Goal: Information Seeking & Learning: Compare options

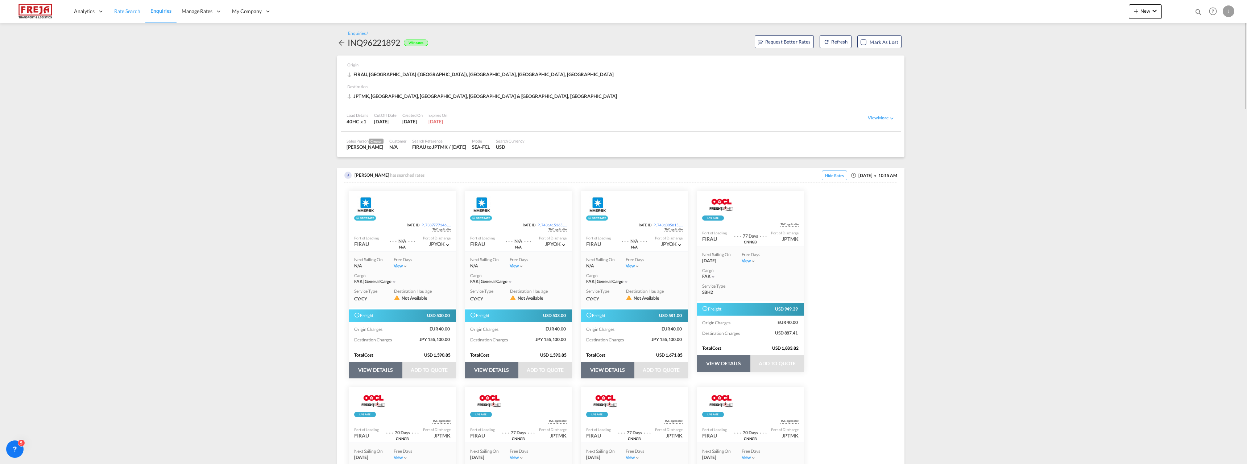
click at [133, 9] on span "Rate Search" at bounding box center [127, 11] width 26 height 6
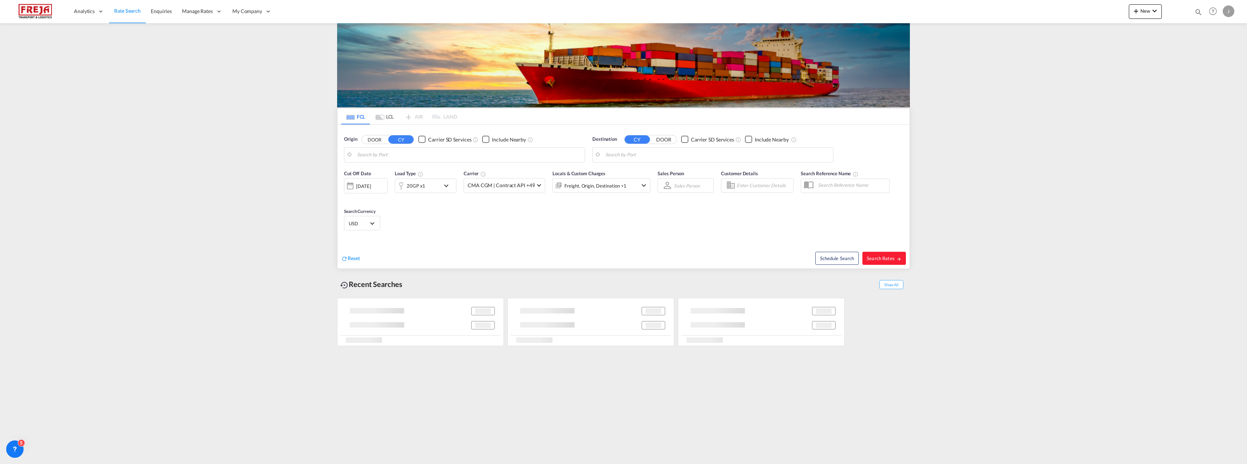
type input "[GEOGRAPHIC_DATA] ([GEOGRAPHIC_DATA]), [GEOGRAPHIC_DATA]"
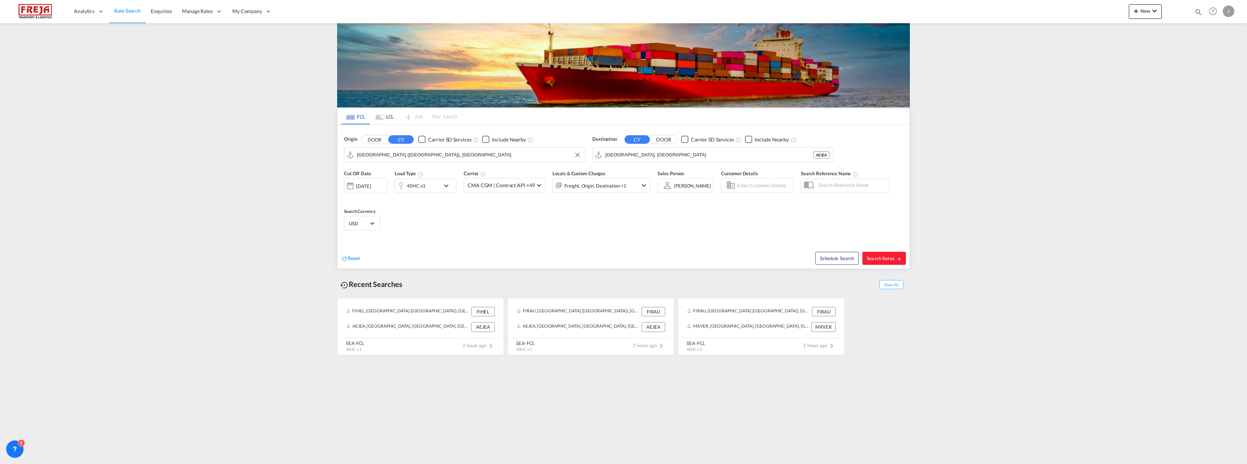
click at [391, 156] on input "[GEOGRAPHIC_DATA] ([GEOGRAPHIC_DATA]), [GEOGRAPHIC_DATA]" at bounding box center [469, 154] width 224 height 11
click at [631, 154] on input "[GEOGRAPHIC_DATA], [GEOGRAPHIC_DATA]" at bounding box center [718, 154] width 224 height 11
drag, startPoint x: 649, startPoint y: 153, endPoint x: 602, endPoint y: 153, distance: 47.1
click at [619, 157] on input "Aliexandria" at bounding box center [718, 154] width 224 height 11
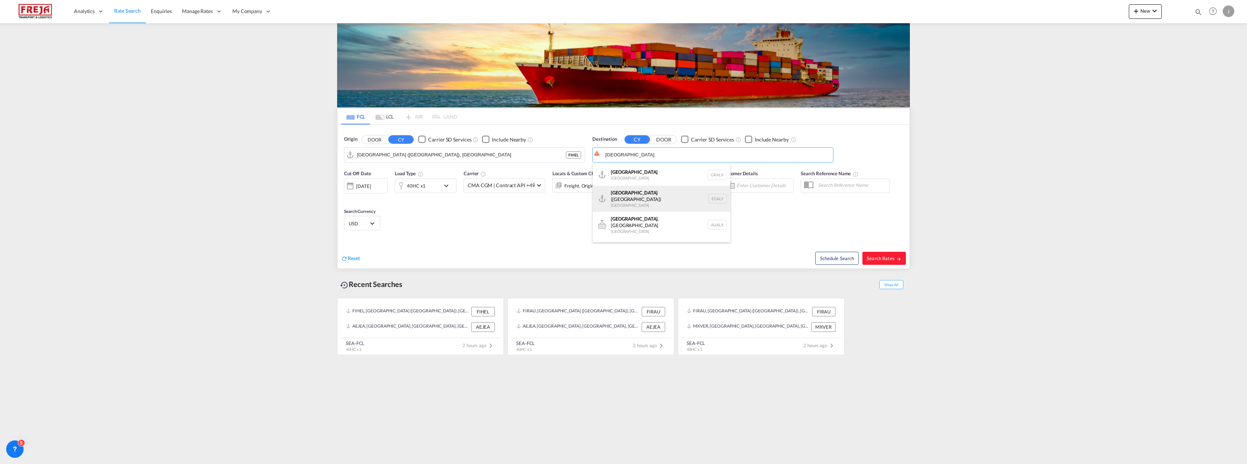
click at [653, 201] on div "Alexandria ([GEOGRAPHIC_DATA]) [GEOGRAPHIC_DATA] EGALY" at bounding box center [662, 199] width 138 height 26
type input "Alexandria ([GEOGRAPHIC_DATA]), EGALY"
click at [420, 184] on div "40HC x1" at bounding box center [416, 186] width 19 height 10
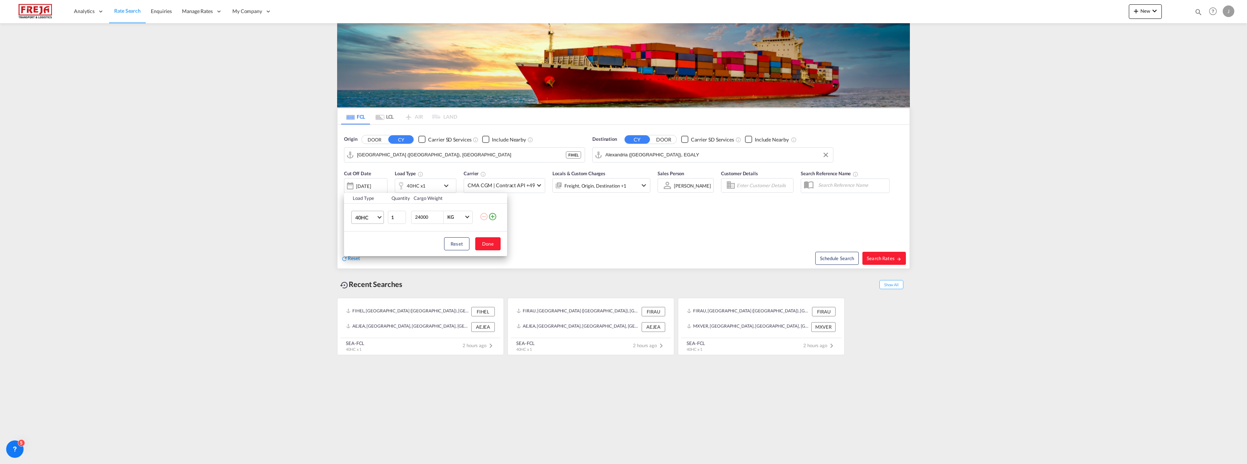
click at [377, 217] on md-select-value "40HC" at bounding box center [369, 217] width 29 height 12
click at [358, 183] on div "20GP" at bounding box center [361, 182] width 13 height 7
click at [418, 216] on input "24000" at bounding box center [428, 217] width 29 height 12
type input "4000"
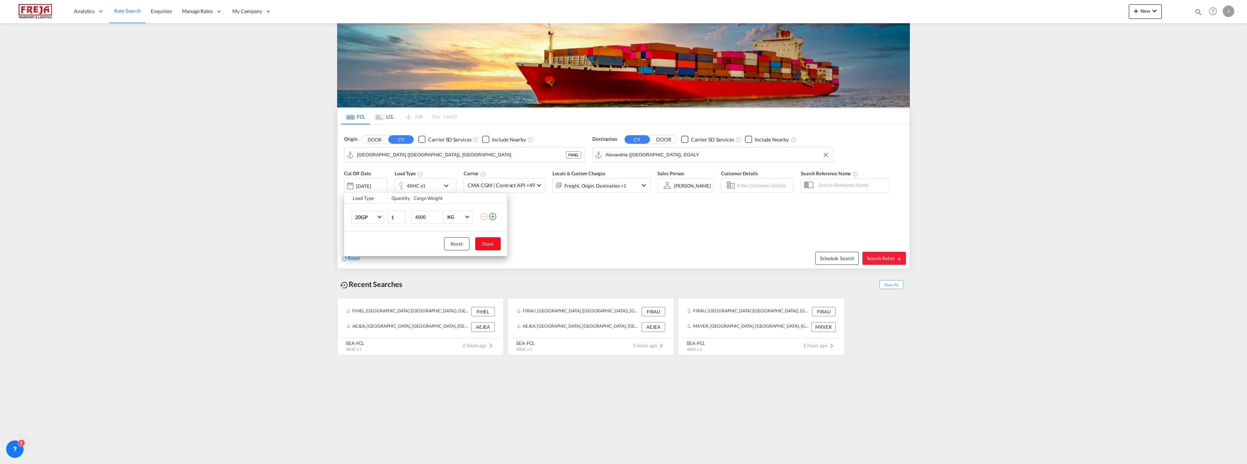
click at [490, 245] on button "Done" at bounding box center [487, 243] width 25 height 13
click at [885, 256] on span "Search Rates" at bounding box center [884, 258] width 35 height 6
type input "FIHEL to EGALY / [DATE]"
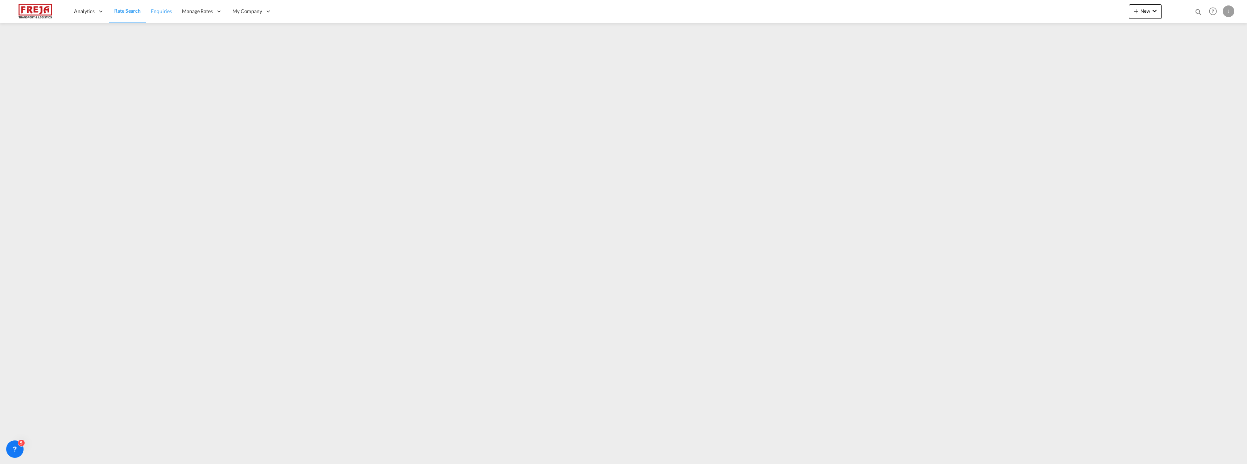
click at [160, 14] on span "Enquiries" at bounding box center [161, 11] width 21 height 6
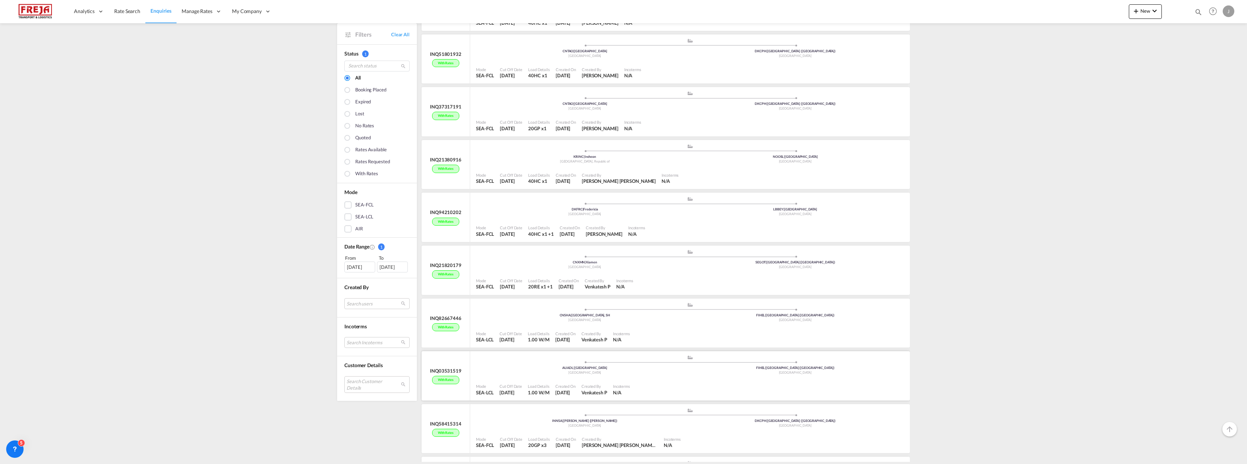
scroll to position [181, 0]
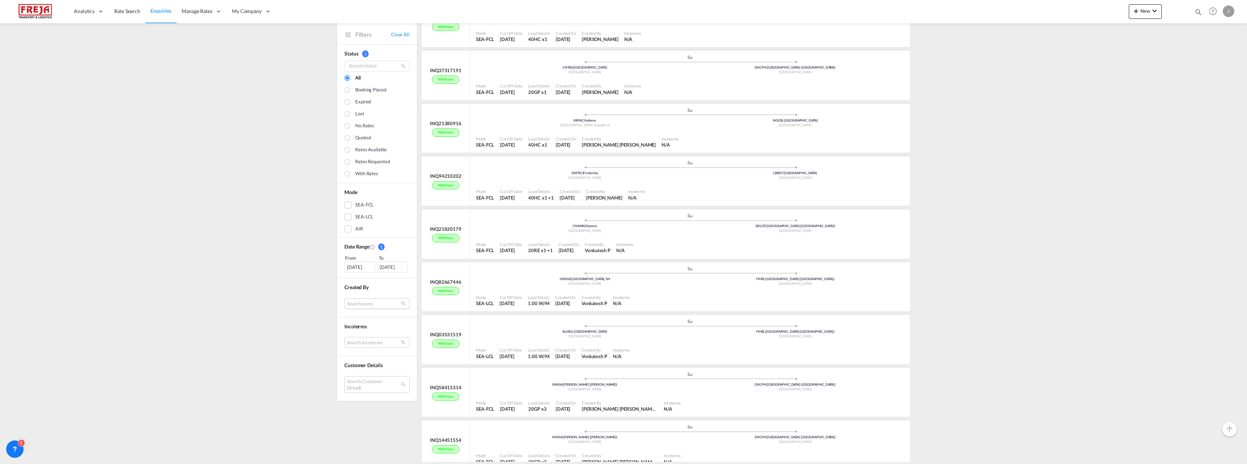
click at [360, 303] on md-select "Search users internal users internal_user [PERSON_NAME] [EMAIL_ADDRESS][DOMAIN_…" at bounding box center [376, 303] width 65 height 11
click at [358, 273] on input "search" at bounding box center [371, 275] width 78 height 7
type input "jarkko"
click at [359, 302] on div "[PERSON_NAME]" at bounding box center [370, 300] width 57 height 6
click at [358, 317] on div "Done" at bounding box center [374, 318] width 92 height 13
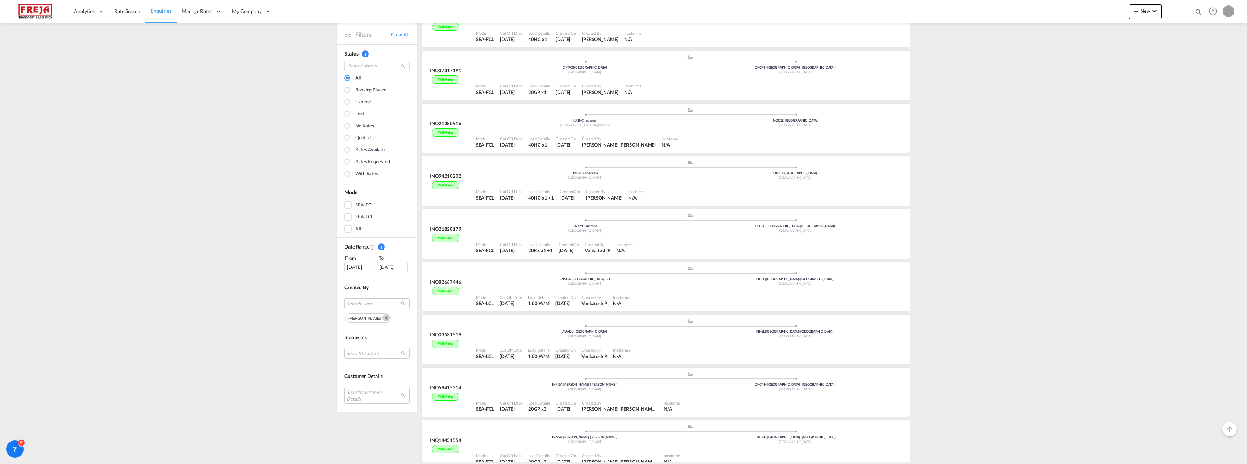
scroll to position [0, 0]
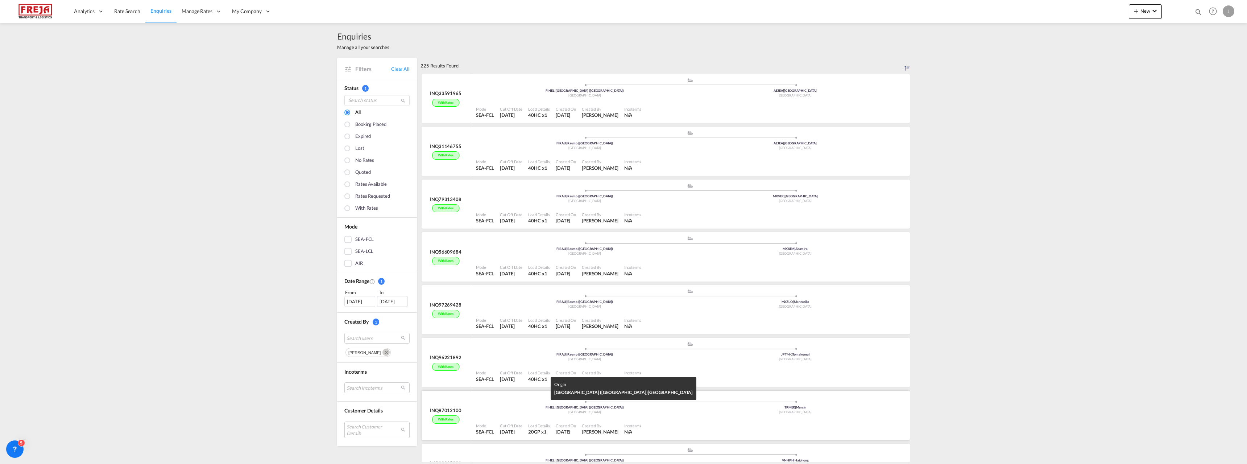
click at [667, 406] on div "FIHEL | [GEOGRAPHIC_DATA] ([GEOGRAPHIC_DATA])" at bounding box center [585, 407] width 211 height 5
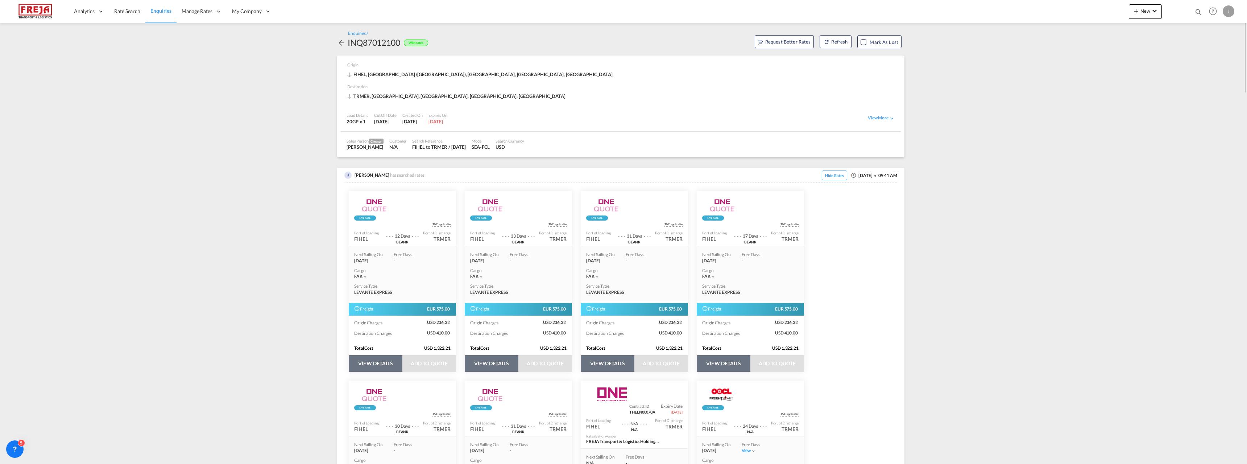
click at [380, 359] on button "VIEW DETAILS" at bounding box center [376, 363] width 54 height 17
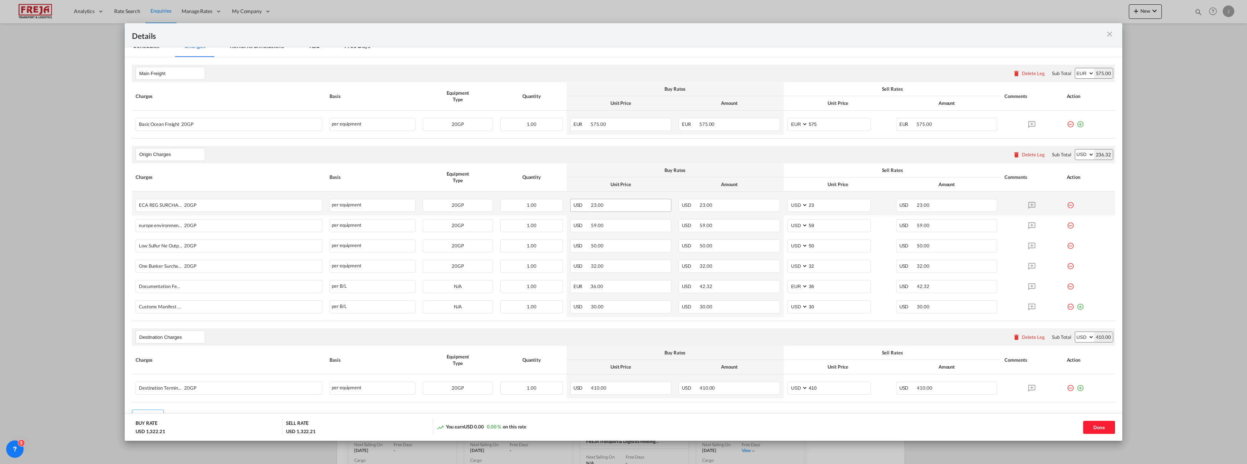
scroll to position [145, 0]
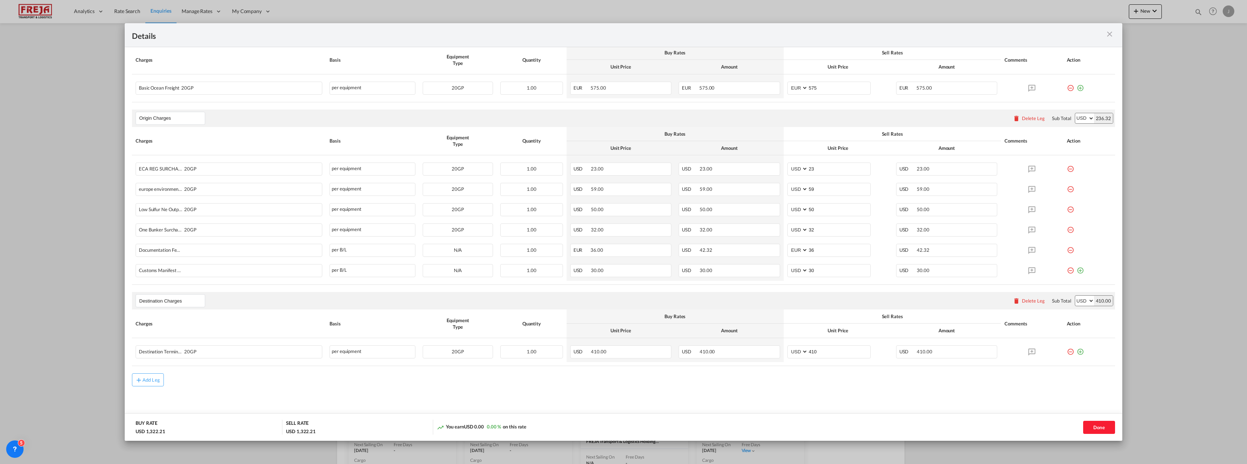
click at [1081, 117] on select "AED AFN ALL AMD ANG AOA ARS AUD AWG AZN BAM BBD BDT BGN BHD BIF BMD BND [PERSON…" at bounding box center [1084, 118] width 19 height 10
select select "string:EUR"
click at [1075, 113] on select "AED AFN ALL AMD ANG AOA ARS AUD AWG AZN BAM BBD BDT BGN BHD BIF BMD BND [PERSON…" at bounding box center [1084, 118] width 19 height 10
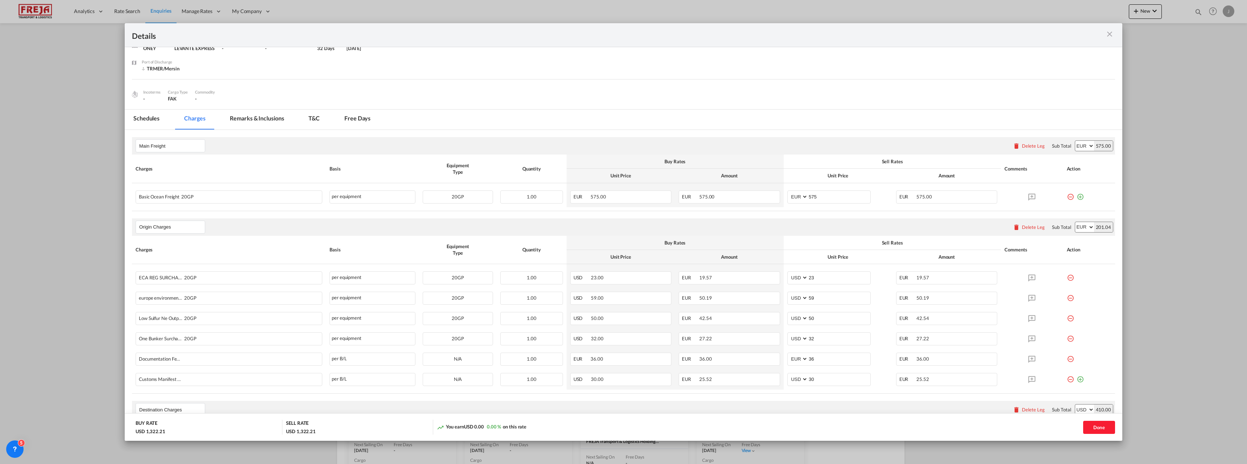
scroll to position [0, 0]
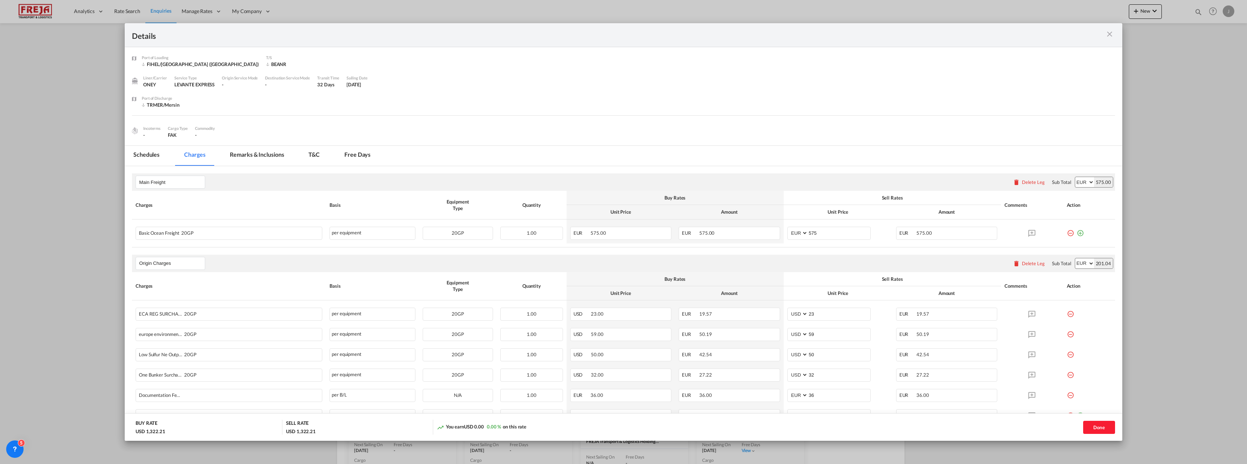
click at [1110, 33] on md-icon "icon-close m-3 fg-AAA8AD cursor" at bounding box center [1110, 34] width 9 height 9
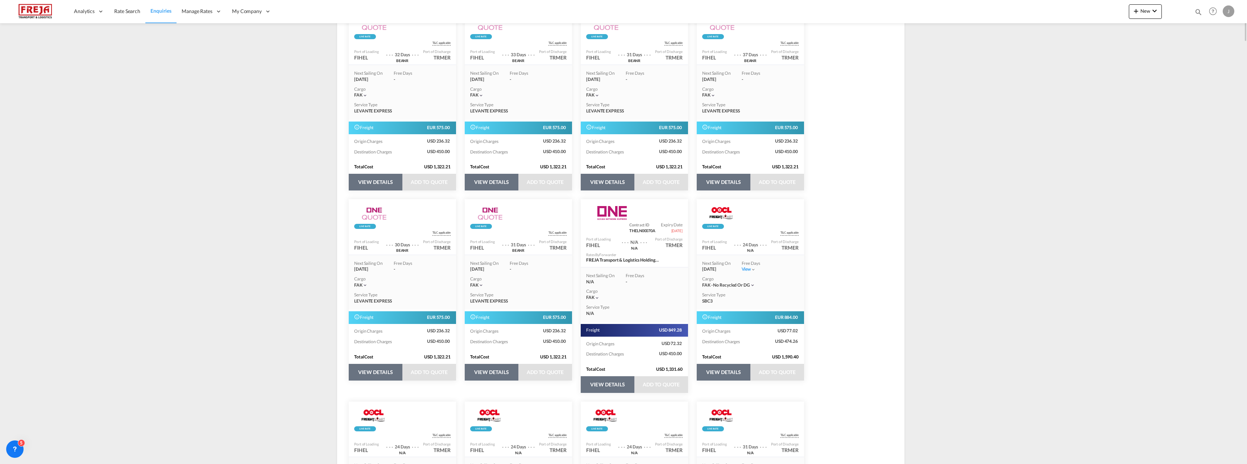
scroll to position [109, 0]
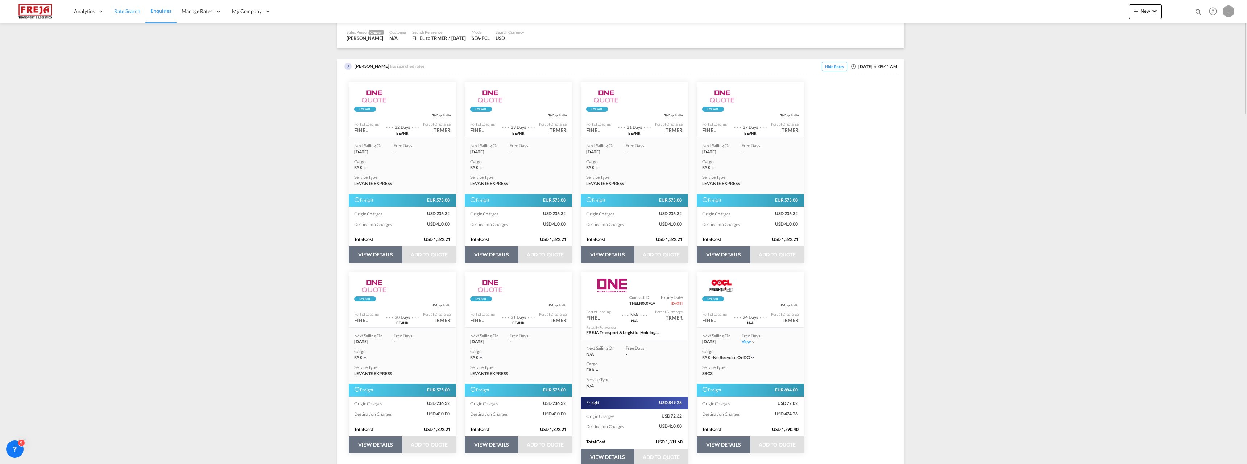
click at [129, 14] on span "Rate Search" at bounding box center [127, 11] width 26 height 6
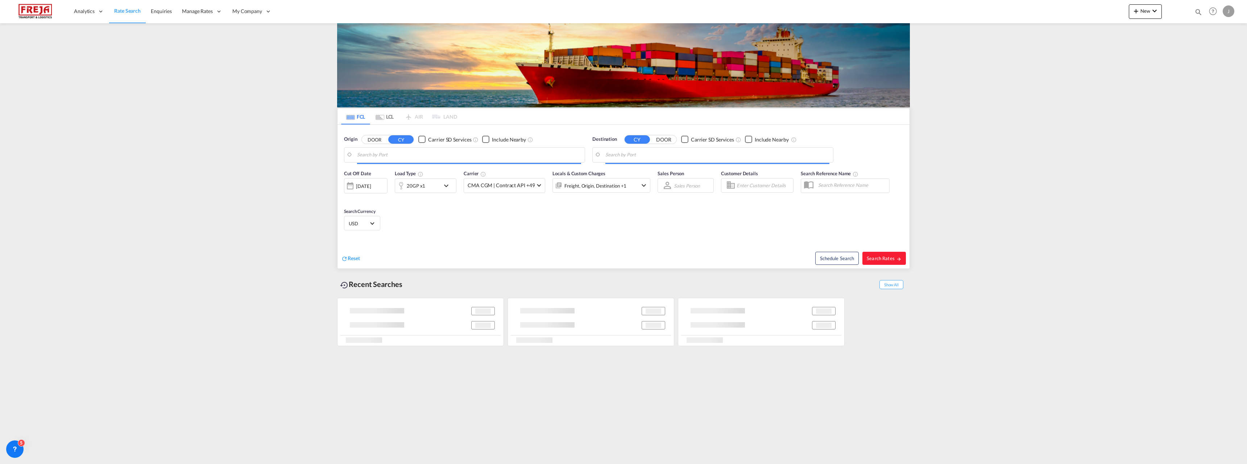
click at [385, 119] on md-tab-item "LCL" at bounding box center [384, 116] width 29 height 16
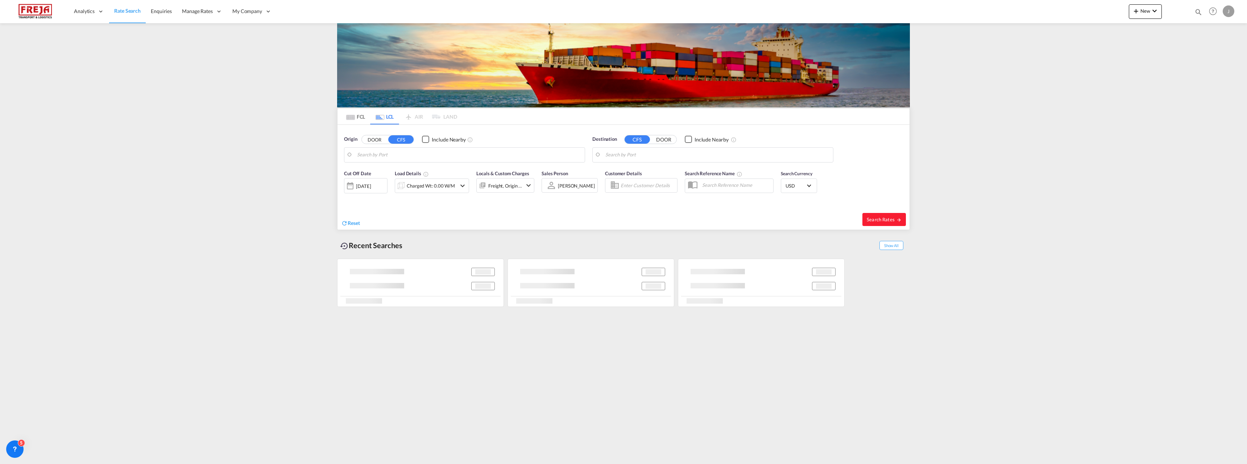
type input "[GEOGRAPHIC_DATA] ([GEOGRAPHIC_DATA]), [GEOGRAPHIC_DATA]"
type input "[GEOGRAPHIC_DATA], [GEOGRAPHIC_DATA], USMSY"
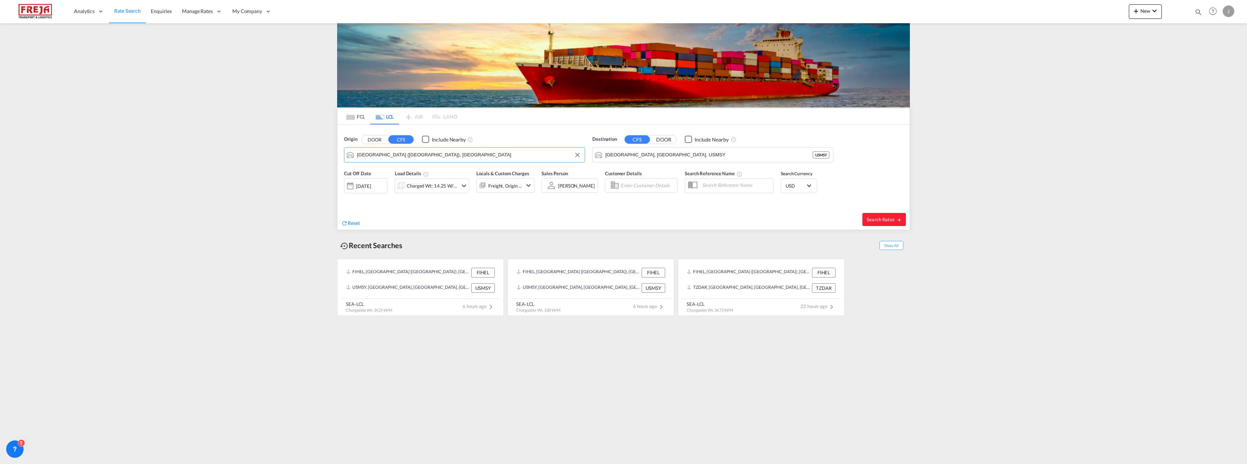
click at [380, 157] on input "[GEOGRAPHIC_DATA] ([GEOGRAPHIC_DATA]), [GEOGRAPHIC_DATA]" at bounding box center [469, 154] width 224 height 11
click at [410, 174] on div "Guangzhou Pt, GD China CNGZG" at bounding box center [413, 175] width 138 height 22
type input "Guangzhou Pt, GD, CNGZG"
click at [666, 156] on input "[GEOGRAPHIC_DATA], [GEOGRAPHIC_DATA], USMSY" at bounding box center [718, 154] width 224 height 11
click at [638, 177] on div "[GEOGRAPHIC_DATA] ( [GEOGRAPHIC_DATA] ) [GEOGRAPHIC_DATA] [GEOGRAPHIC_DATA]" at bounding box center [662, 177] width 138 height 26
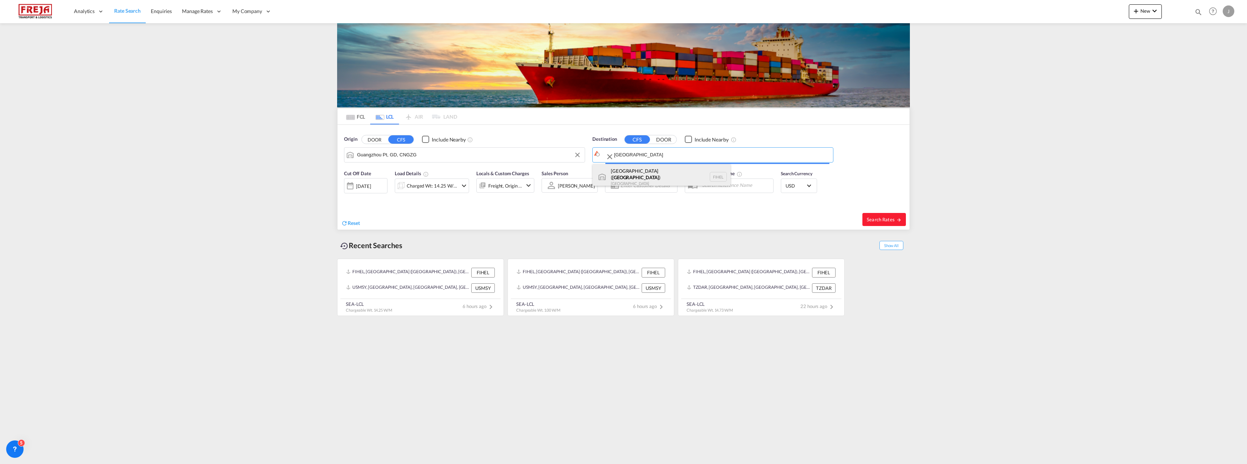
type input "[GEOGRAPHIC_DATA] ([GEOGRAPHIC_DATA]), [GEOGRAPHIC_DATA]"
click at [430, 186] on div "Charged Wt: 14.25 W/M" at bounding box center [432, 186] width 51 height 10
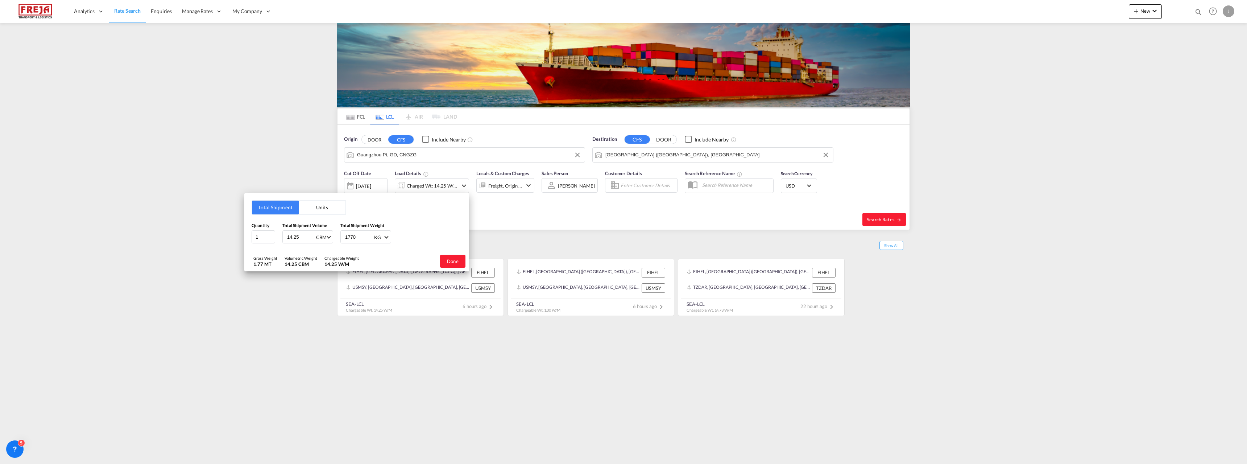
click at [305, 239] on input "14.25" at bounding box center [300, 237] width 29 height 12
drag, startPoint x: 305, startPoint y: 239, endPoint x: 260, endPoint y: 236, distance: 45.0
click at [260, 236] on div "Quantity 1 Total Shipment Volume 14.25 CBM CBM CFT Total Shipment Weight 1770 K…" at bounding box center [357, 233] width 210 height 22
type input "2.8"
type input "800"
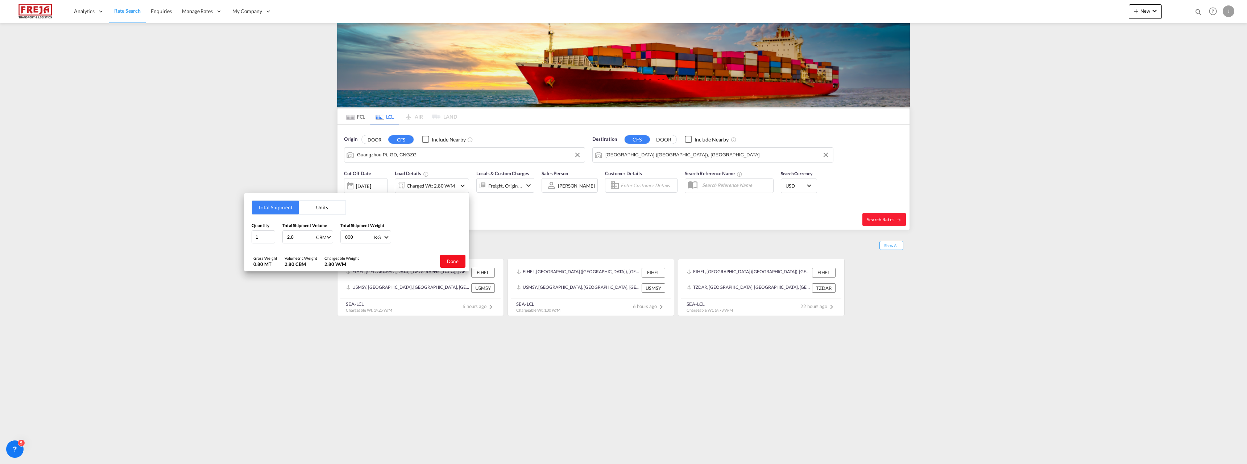
click at [455, 263] on button "Done" at bounding box center [452, 261] width 25 height 13
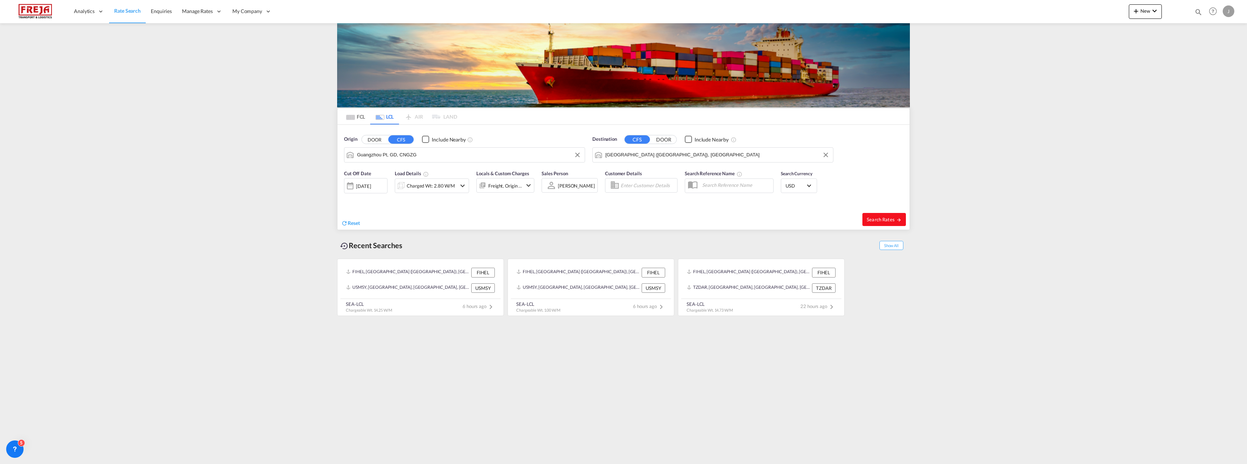
click at [884, 223] on button "Search Rates" at bounding box center [885, 219] width 44 height 13
type input "CNGZG to FIHEL / [DATE]"
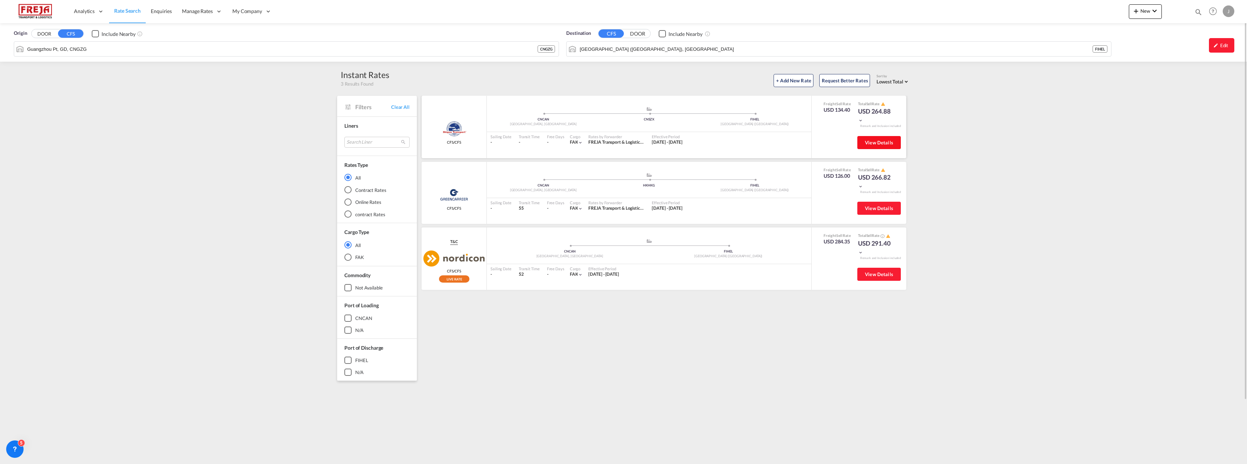
click at [871, 143] on span "View Details" at bounding box center [879, 143] width 28 height 6
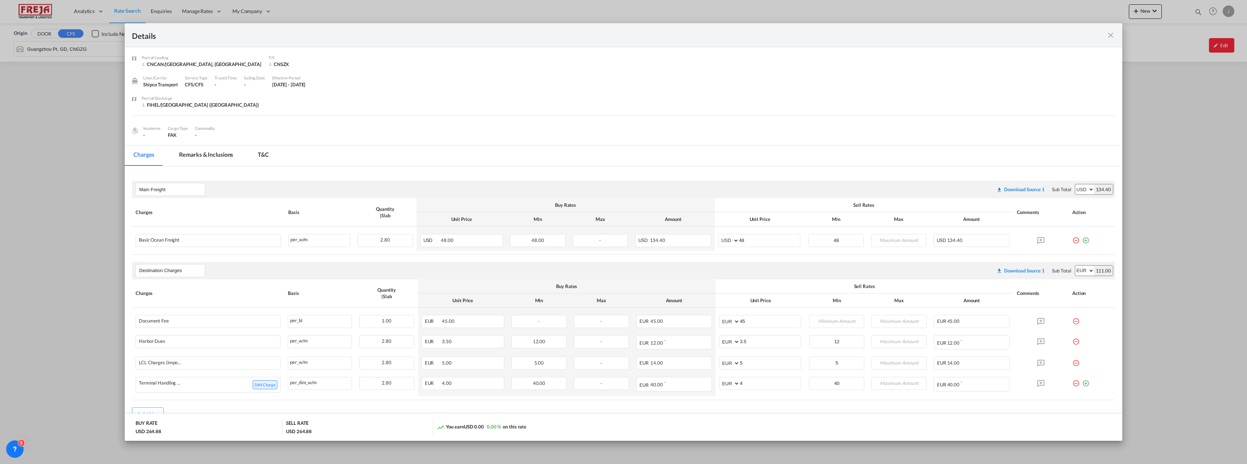
scroll to position [60, 0]
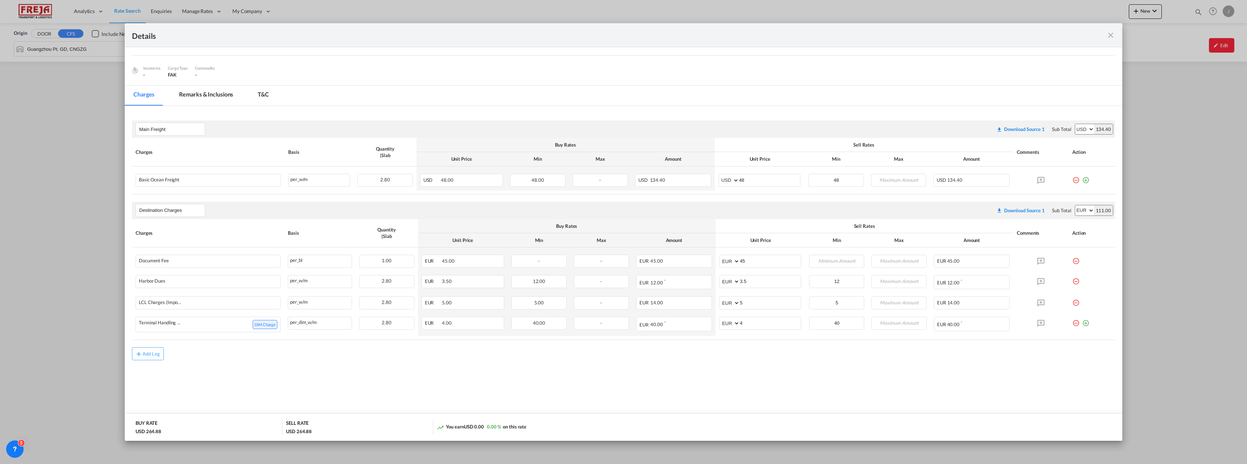
click at [1206, 207] on div "Details Port of [GEOGRAPHIC_DATA] CNCAN/[GEOGRAPHIC_DATA], GD T/S CNSZX Liner/C…" at bounding box center [623, 232] width 1247 height 464
click at [1110, 37] on md-icon "icon-close fg-AAA8AD m-0 cursor" at bounding box center [1111, 35] width 9 height 9
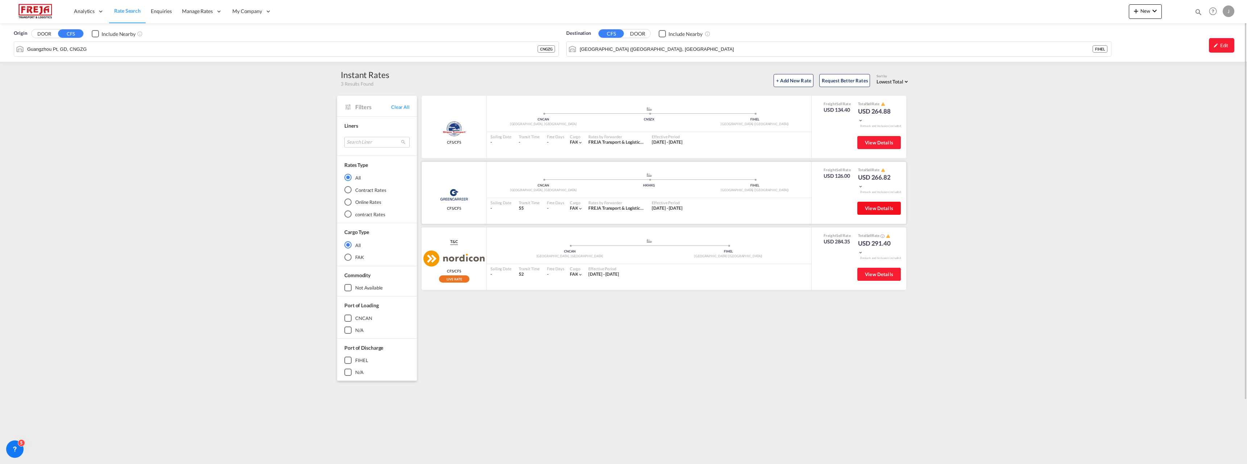
click at [882, 212] on button "View Details" at bounding box center [880, 208] width 44 height 13
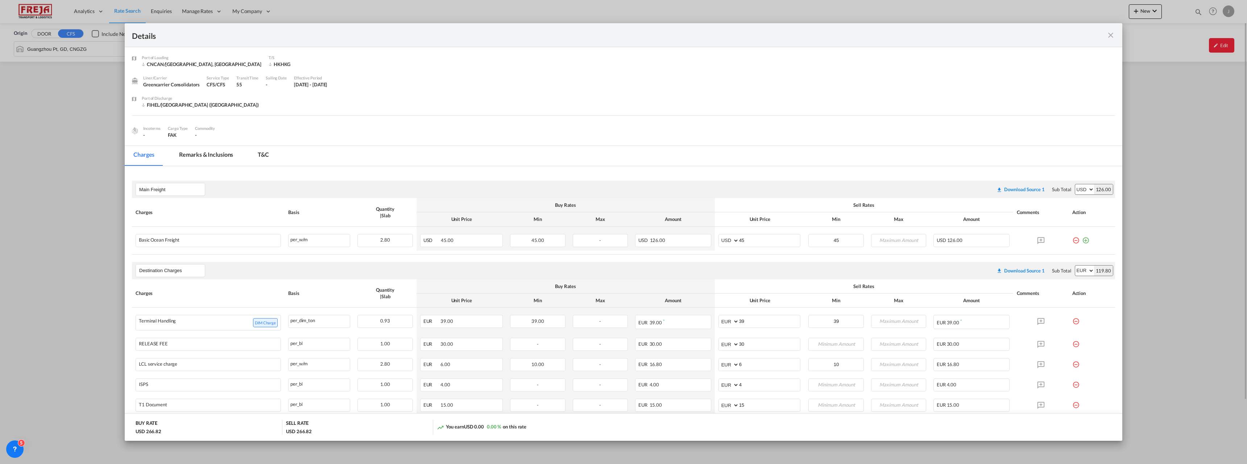
scroll to position [36, 0]
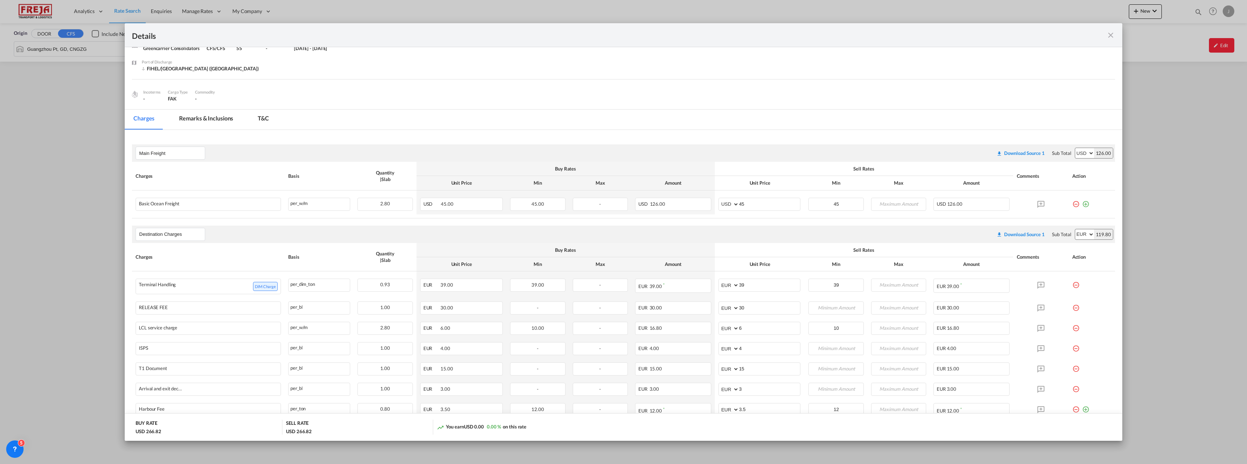
click at [1112, 34] on md-icon "icon-close fg-AAA8AD m-0 cursor" at bounding box center [1111, 35] width 9 height 9
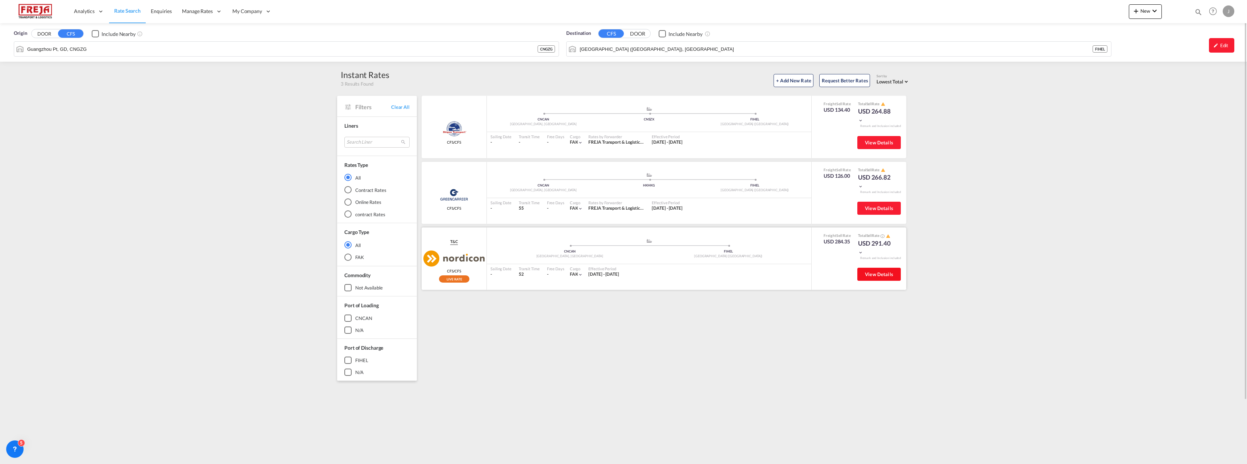
click at [877, 274] on span "View Details" at bounding box center [879, 274] width 28 height 6
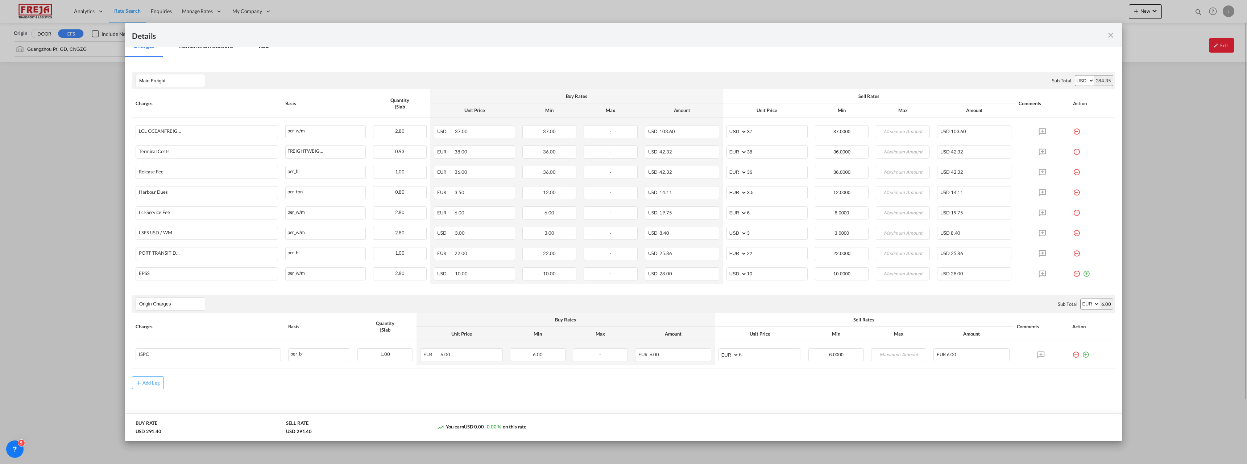
scroll to position [138, 0]
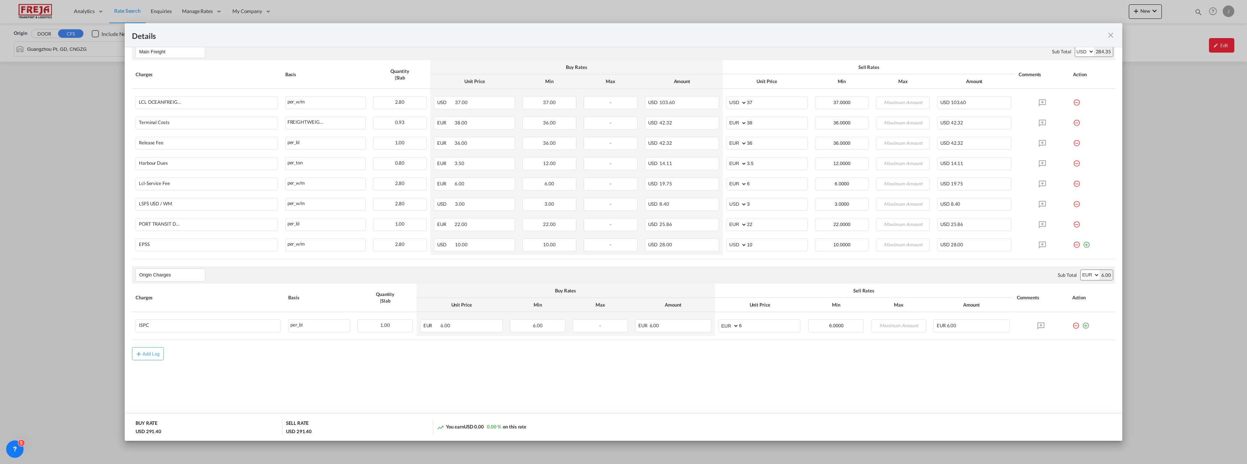
click at [1115, 35] on div "Details" at bounding box center [624, 35] width 998 height 24
click at [1110, 35] on md-icon "icon-close fg-AAA8AD m-0 cursor" at bounding box center [1111, 35] width 9 height 9
